Goal: Information Seeking & Learning: Learn about a topic

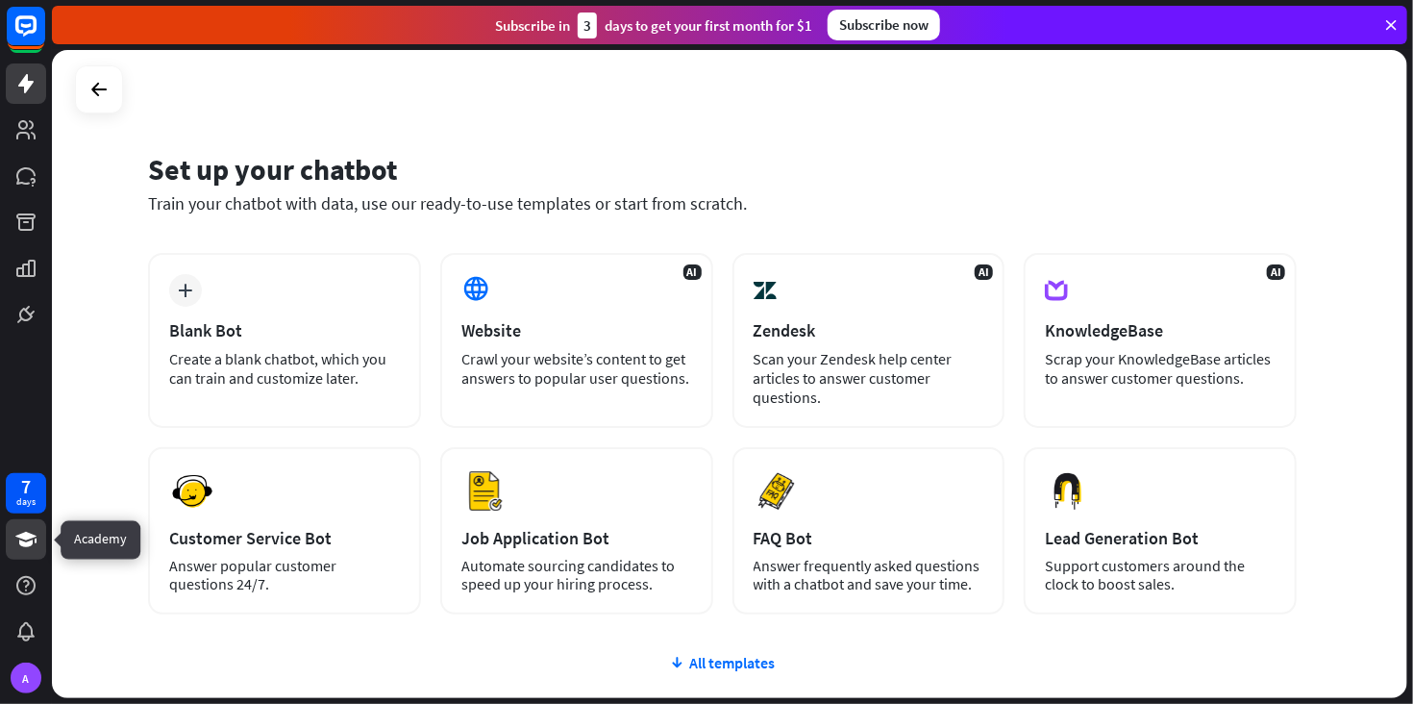
click at [32, 548] on icon at bounding box center [25, 539] width 23 height 23
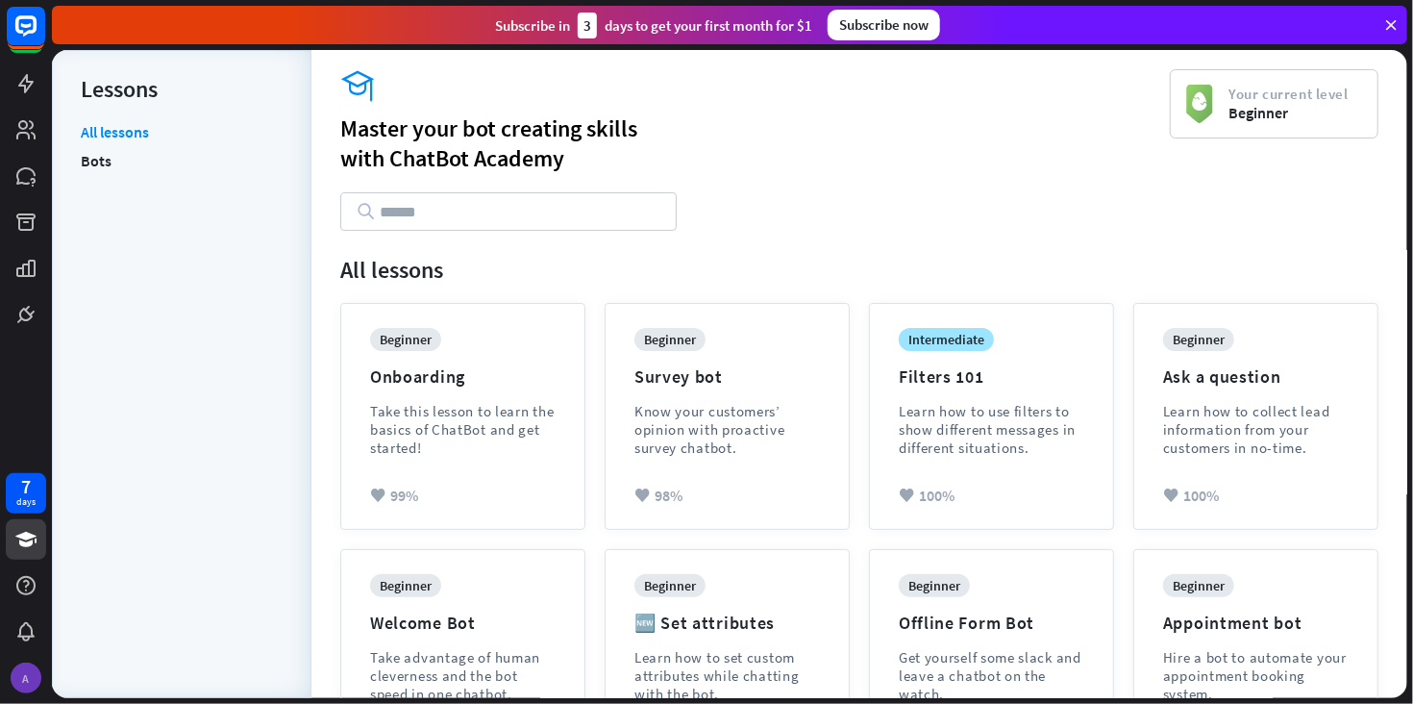
click at [29, 669] on div "A" at bounding box center [26, 678] width 31 height 31
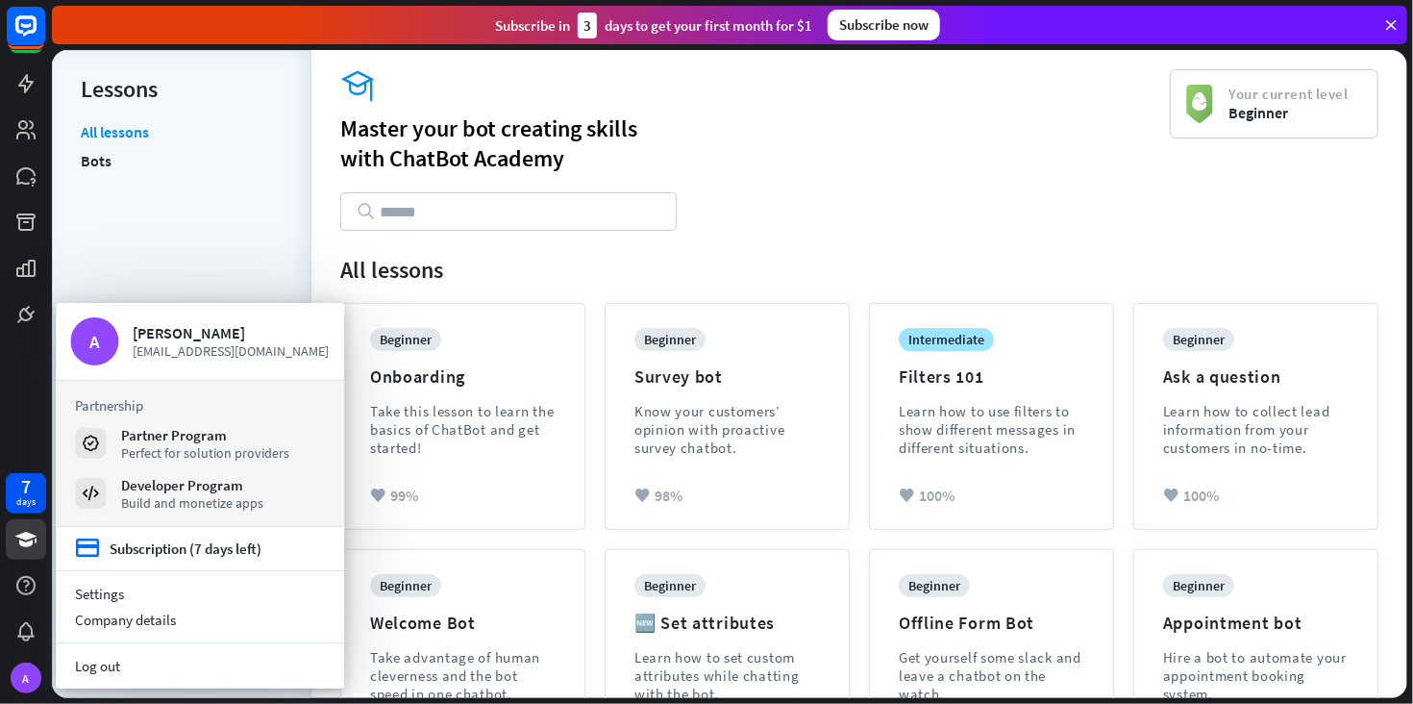
click at [416, 213] on input "text" at bounding box center [508, 211] width 337 height 38
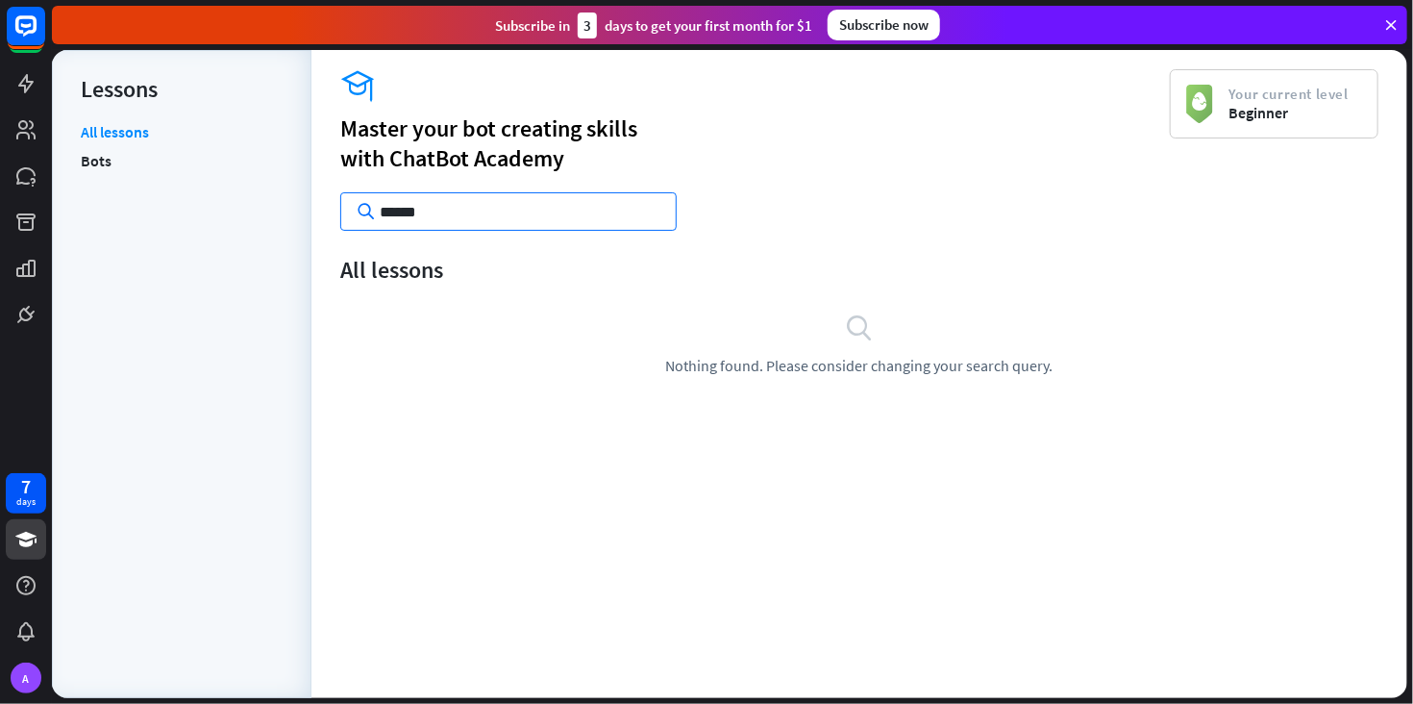
type input "******"
click at [1058, 189] on div "academy Master your bot creating skills with ChatBot Academy ******" at bounding box center [755, 150] width 830 height 162
click at [25, 671] on div "A" at bounding box center [26, 678] width 31 height 31
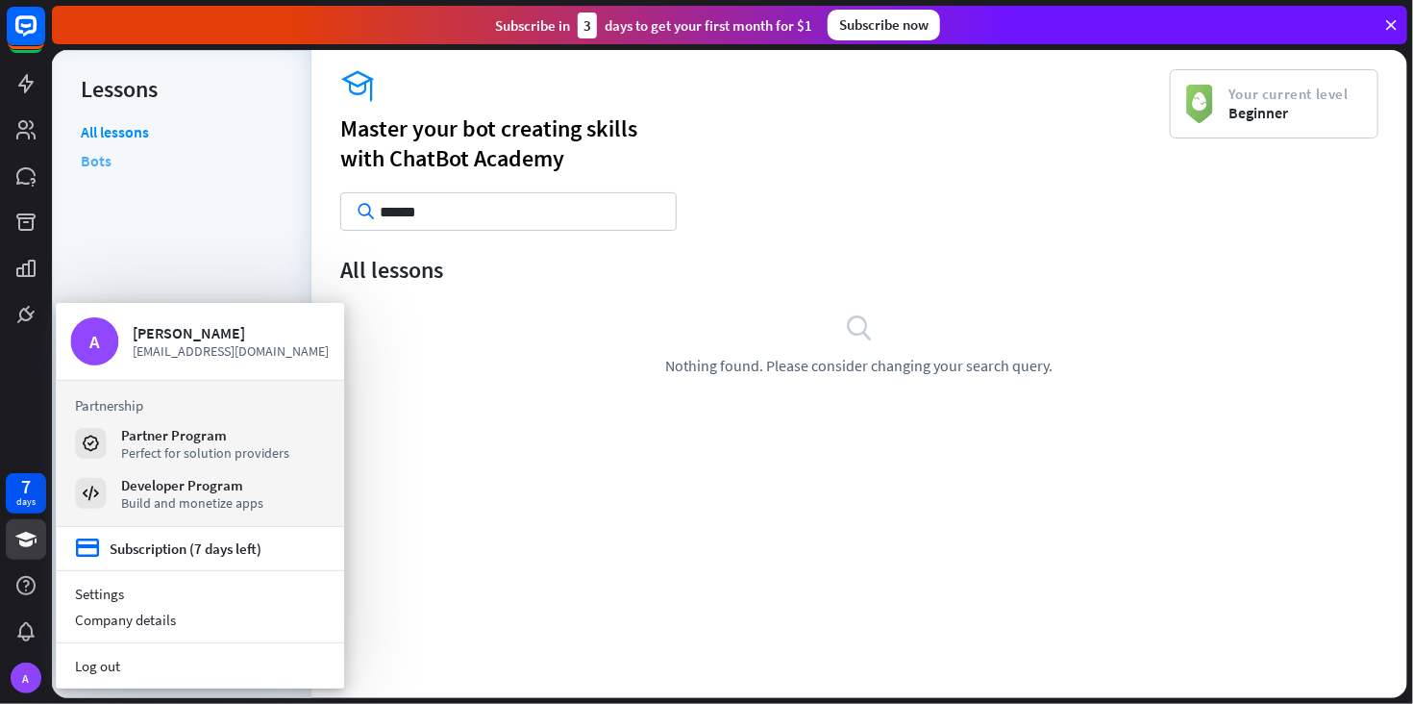
click at [103, 160] on link "Bots" at bounding box center [96, 160] width 31 height 29
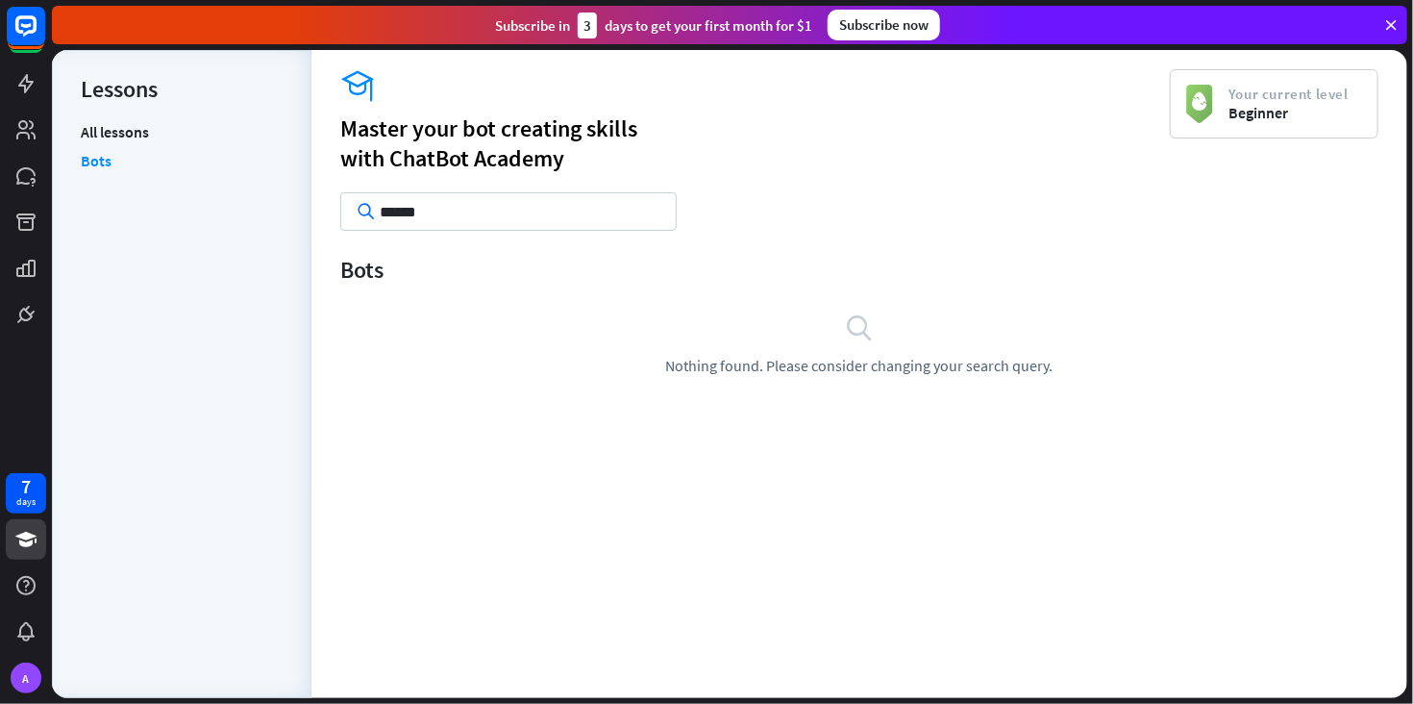
click at [81, 146] on link "Bots" at bounding box center [96, 160] width 31 height 29
click at [141, 136] on link "All lessons" at bounding box center [115, 134] width 68 height 24
click at [21, 537] on icon at bounding box center [25, 539] width 21 height 15
click at [546, 26] on div "Subscribe [DATE] to get your first month for $1" at bounding box center [653, 26] width 317 height 26
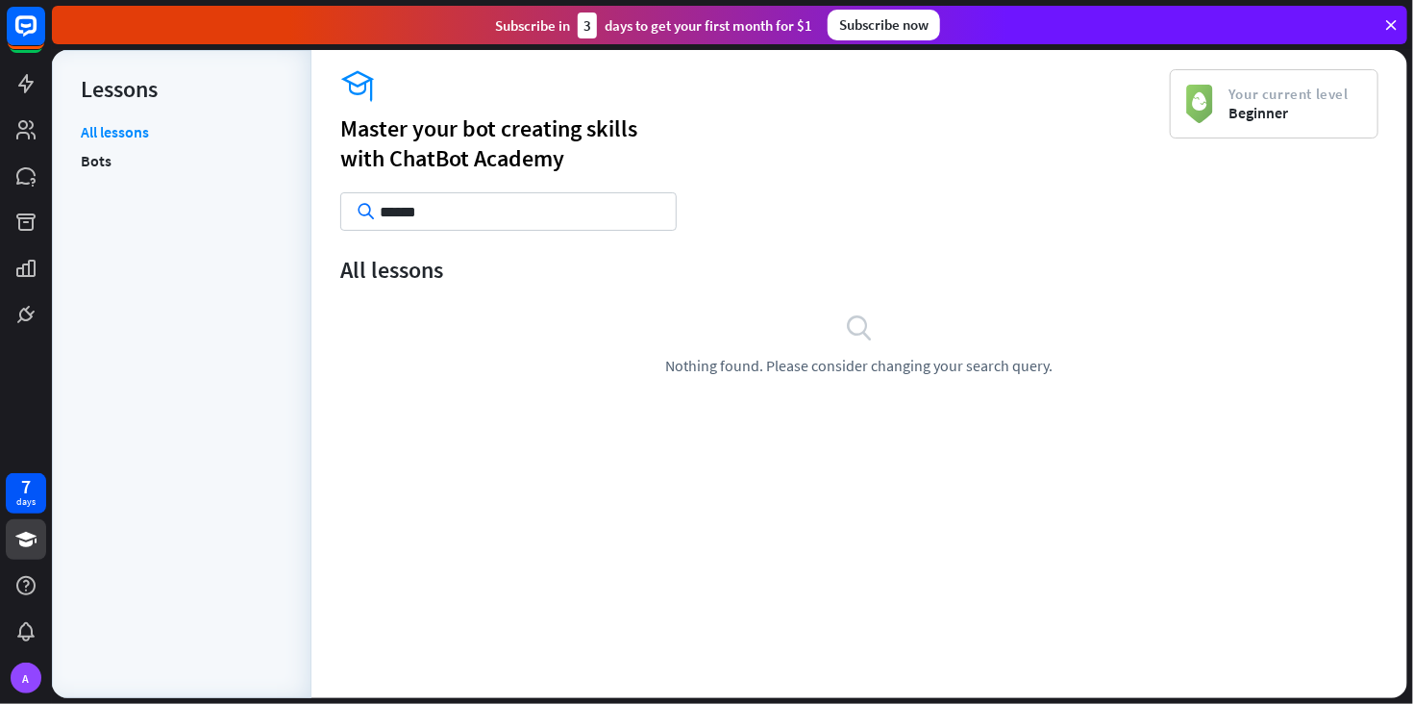
click at [1391, 26] on icon at bounding box center [1391, 24] width 17 height 17
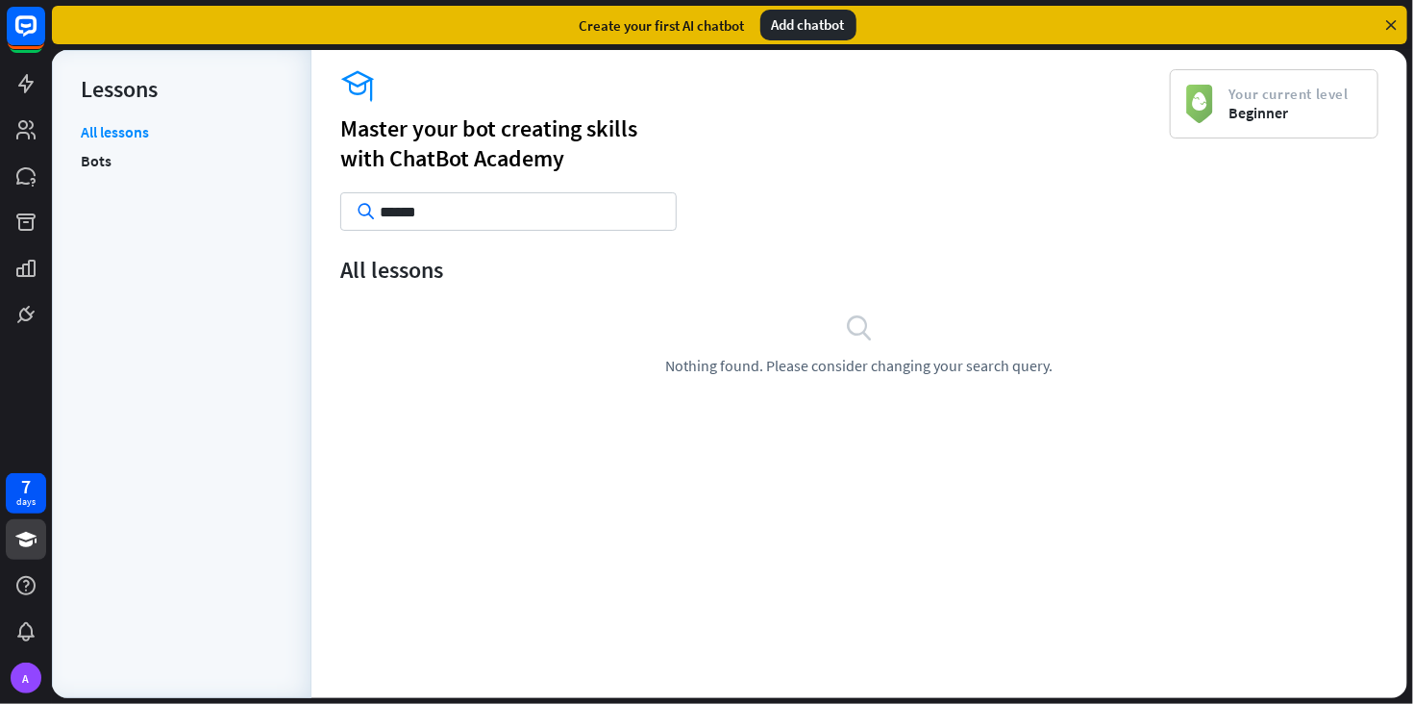
click at [1391, 26] on icon at bounding box center [1391, 24] width 17 height 17
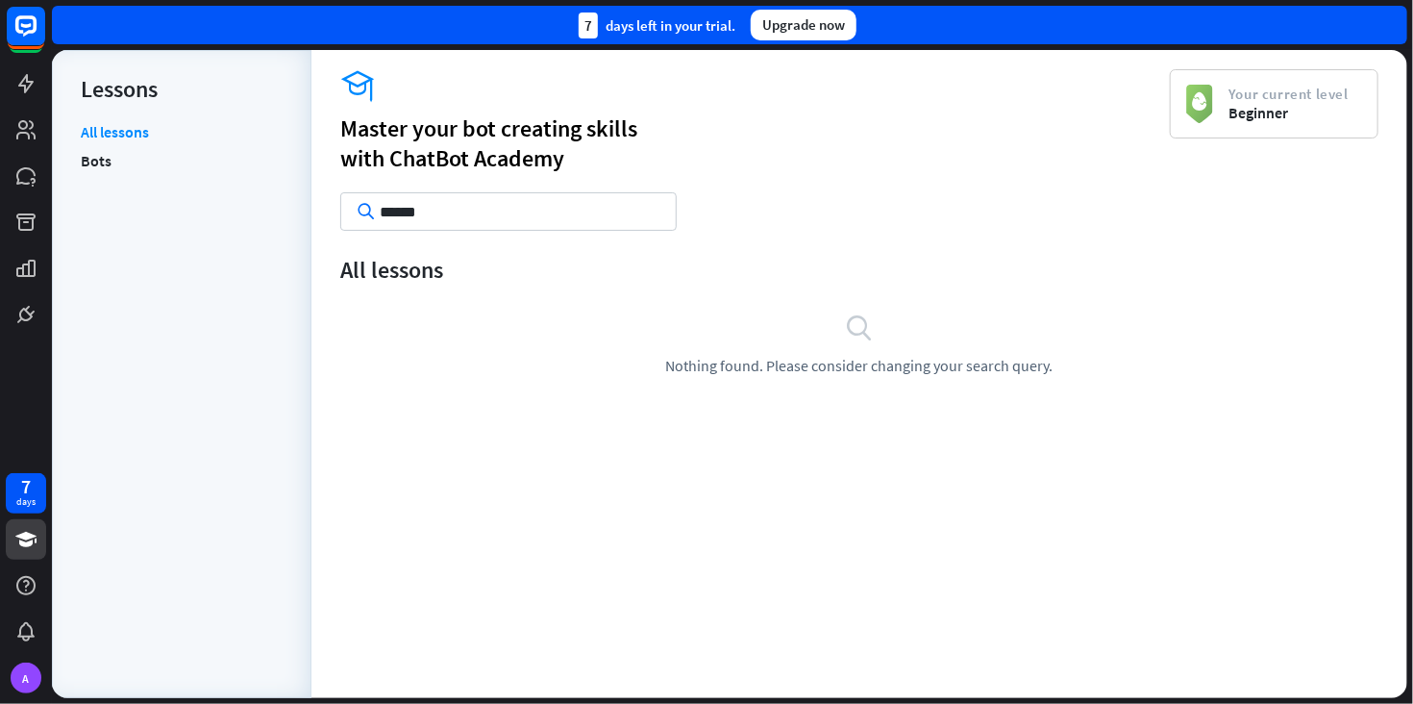
click at [1391, 26] on div "7 days left in your trial. Upgrade now" at bounding box center [730, 25] width 1356 height 38
click at [35, 79] on icon at bounding box center [25, 83] width 23 height 23
